Goal: Task Accomplishment & Management: Use online tool/utility

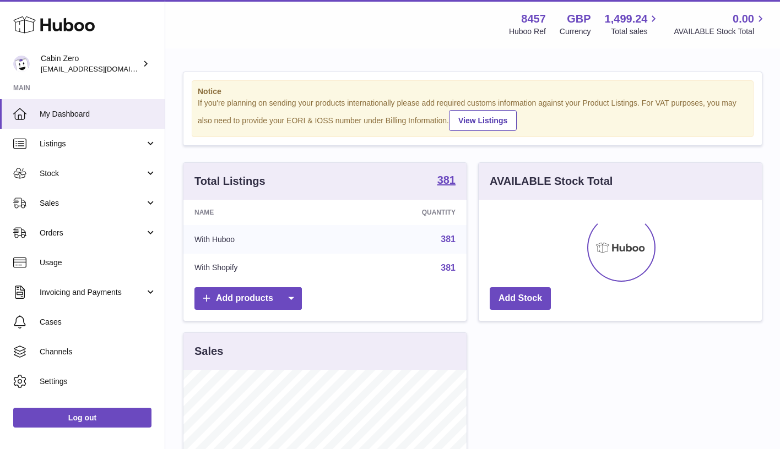
scroll to position [172, 283]
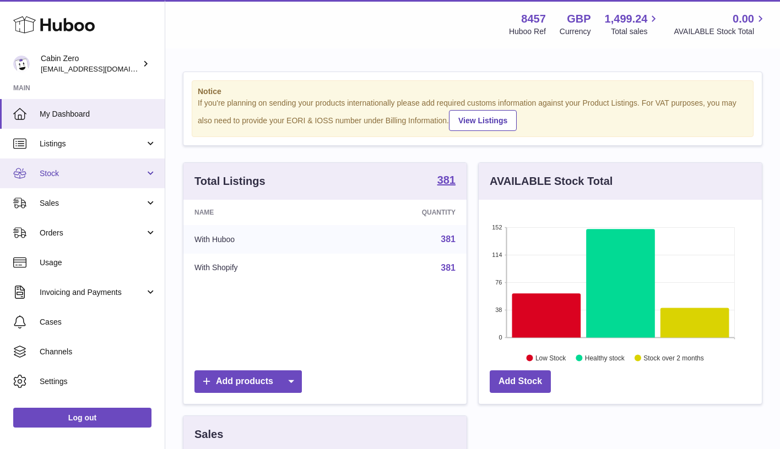
click at [153, 175] on link "Stock" at bounding box center [82, 174] width 165 height 30
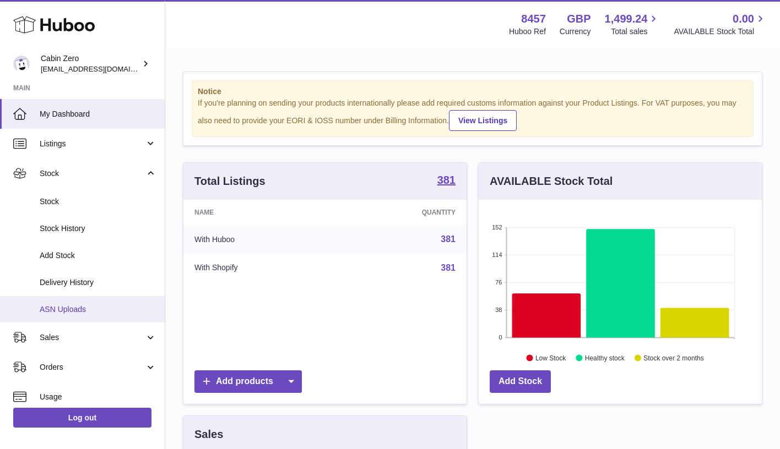
click at [95, 305] on span "ASN Uploads" at bounding box center [98, 310] width 117 height 10
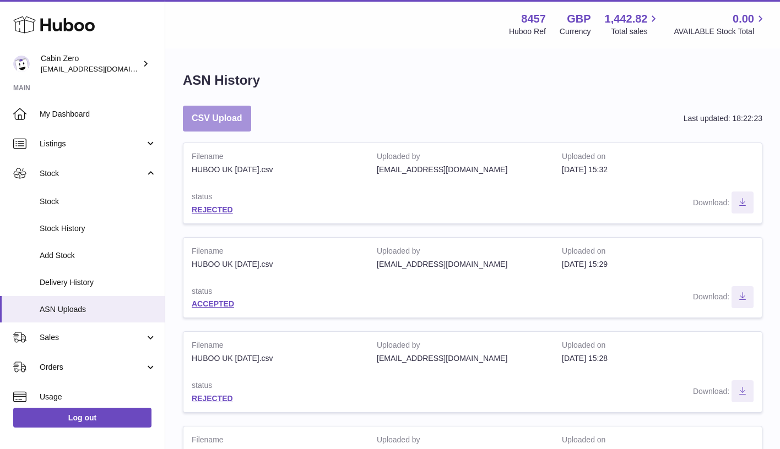
click at [233, 111] on button "CSV Upload" at bounding box center [217, 119] width 68 height 26
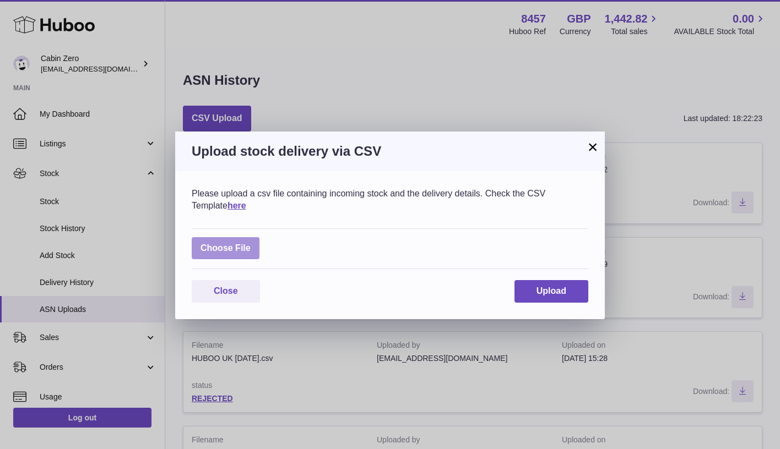
click at [232, 250] on label at bounding box center [226, 248] width 68 height 23
click at [251, 243] on input "file" at bounding box center [251, 243] width 1 height 1
type input "**********"
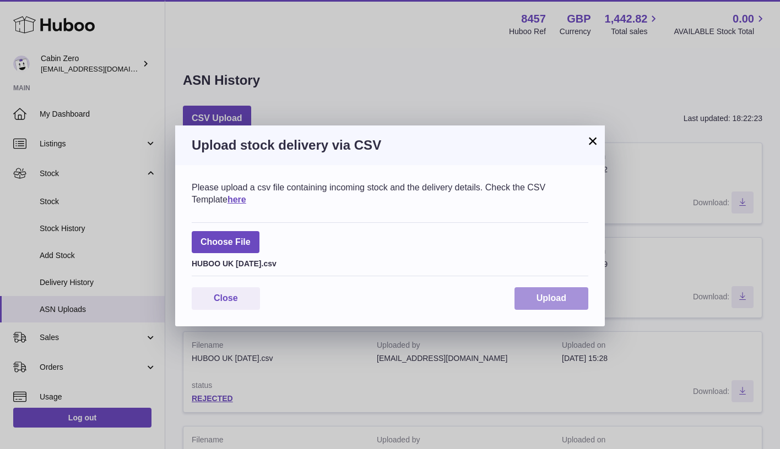
click at [559, 296] on span "Upload" at bounding box center [551, 298] width 30 height 9
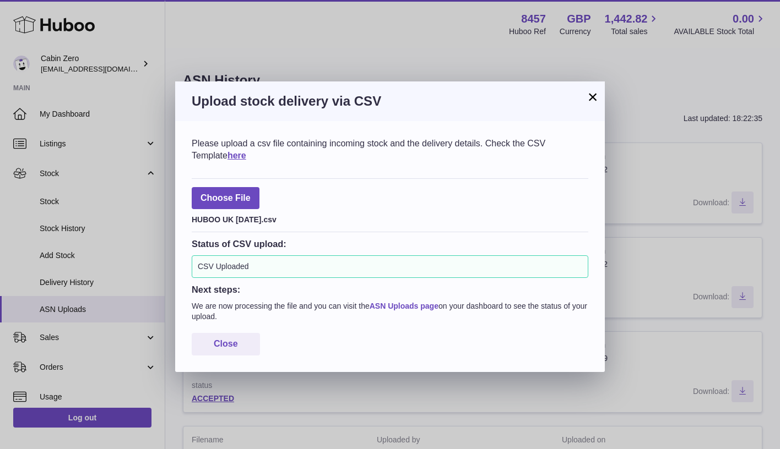
click at [419, 302] on link "ASN Uploads page" at bounding box center [404, 306] width 69 height 9
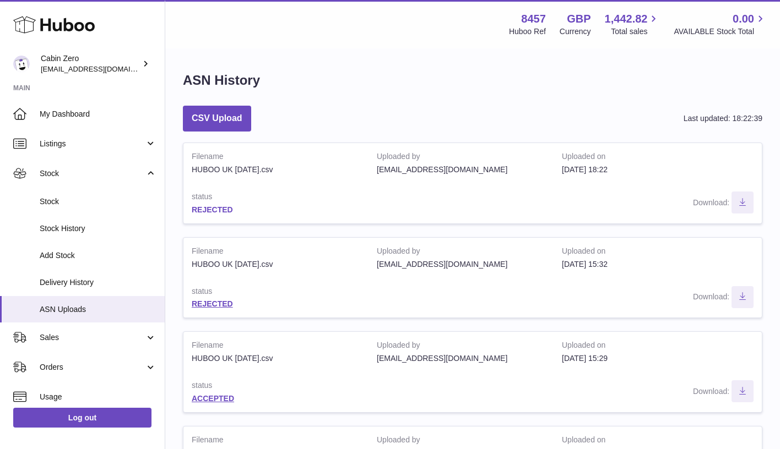
click at [224, 208] on link "REJECTED" at bounding box center [212, 209] width 41 height 9
